Goal: Obtain resource: Obtain resource

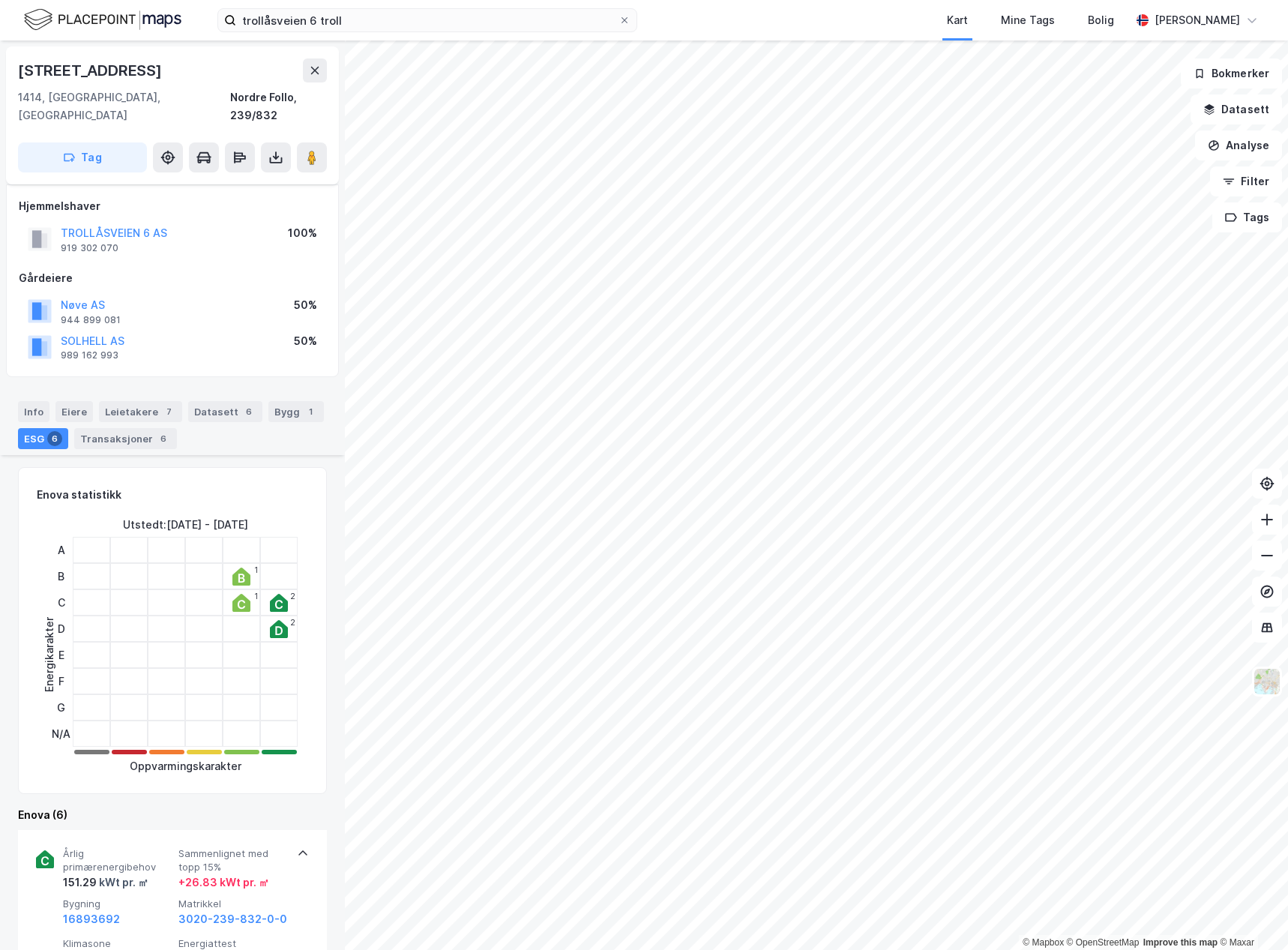
scroll to position [408, 0]
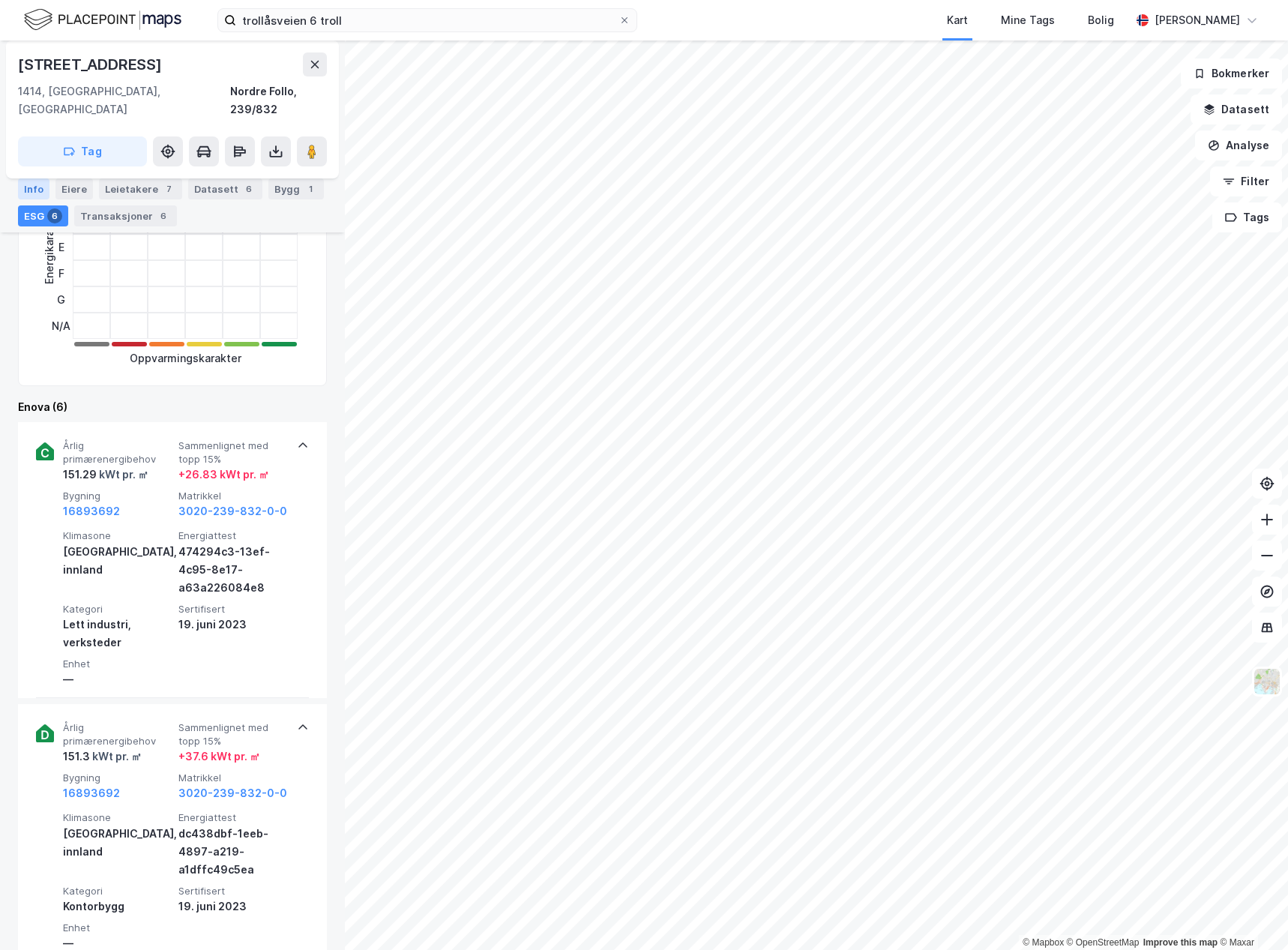
click at [29, 182] on div "Info" at bounding box center [33, 188] width 31 height 21
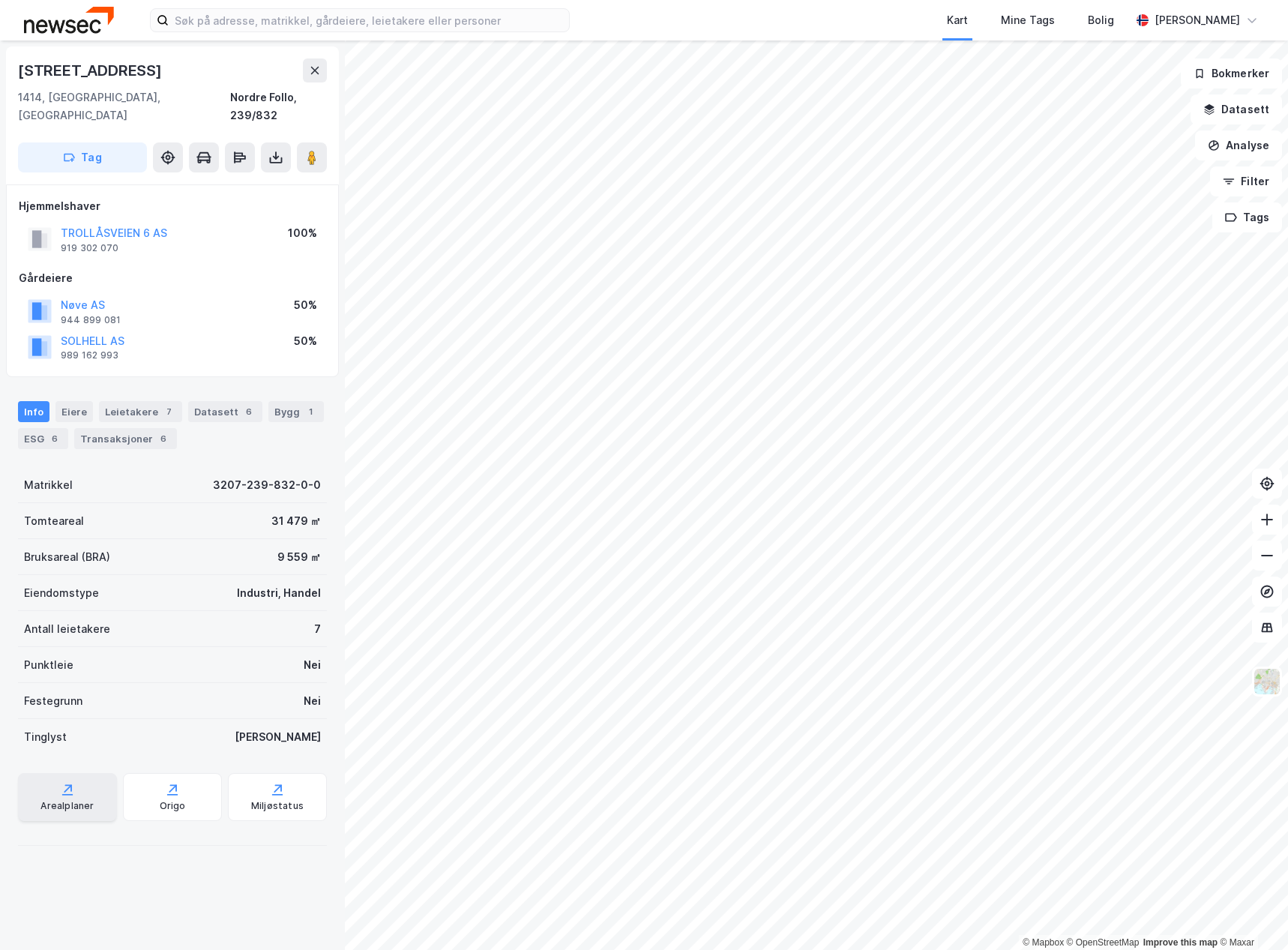
click at [60, 783] on icon at bounding box center [67, 790] width 15 height 15
click at [278, 150] on icon at bounding box center [276, 157] width 15 height 15
click at [260, 176] on div "Last ned grunnbok" at bounding box center [211, 188] width 160 height 24
click at [193, 205] on div "Last ned matrikkelrapport" at bounding box center [220, 211] width 124 height 12
